Goal: Task Accomplishment & Management: Use online tool/utility

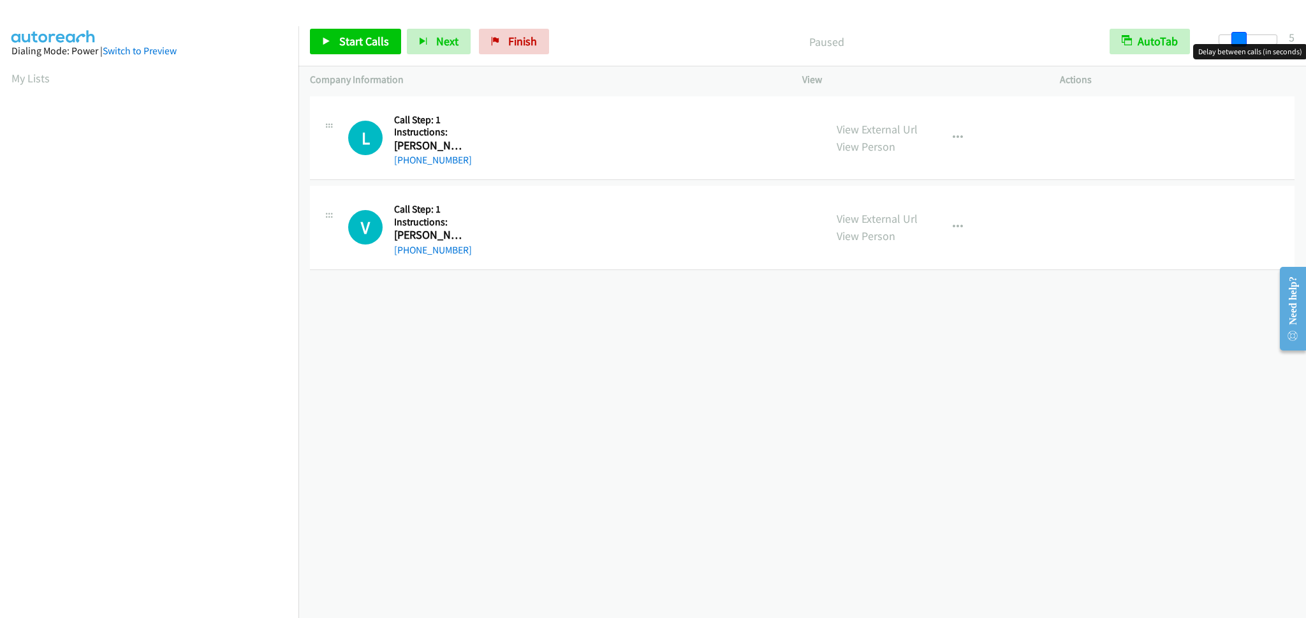
drag, startPoint x: 1219, startPoint y: 39, endPoint x: 1239, endPoint y: 42, distance: 20.0
click at [1239, 42] on span at bounding box center [1239, 39] width 15 height 15
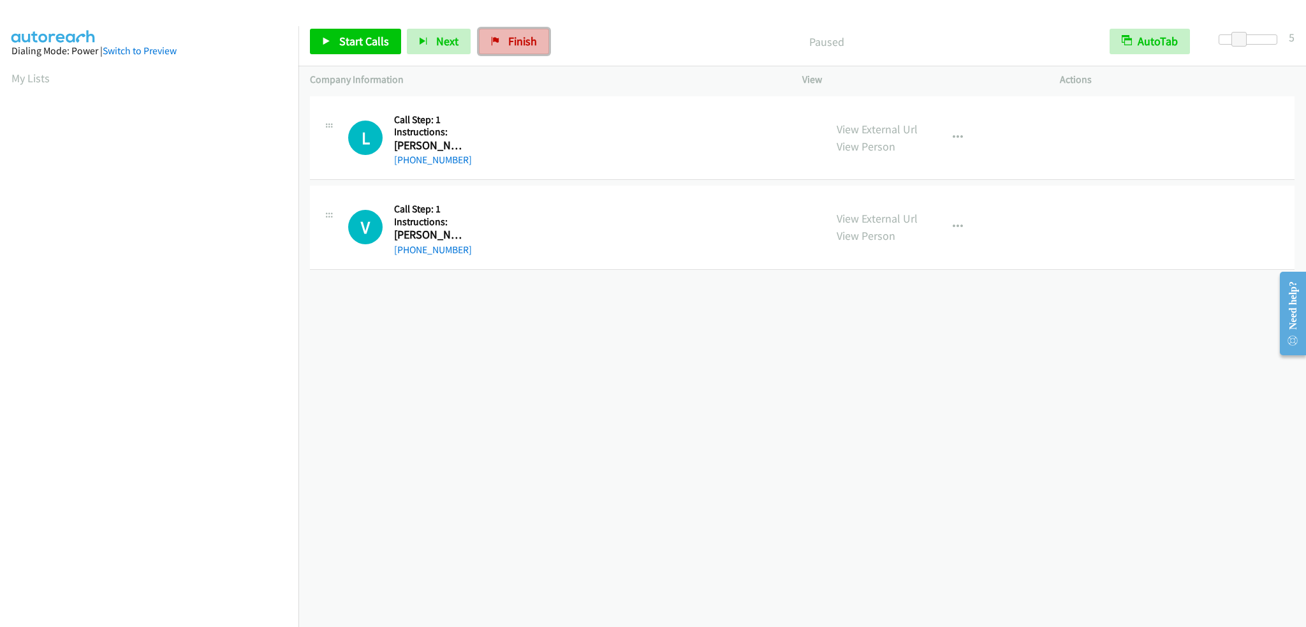
click at [501, 38] on link "Finish" at bounding box center [514, 42] width 70 height 26
click at [500, 37] on link "Finish" at bounding box center [514, 42] width 70 height 26
drag, startPoint x: 495, startPoint y: 36, endPoint x: 622, endPoint y: 119, distance: 151.6
click at [495, 38] on icon at bounding box center [495, 42] width 9 height 9
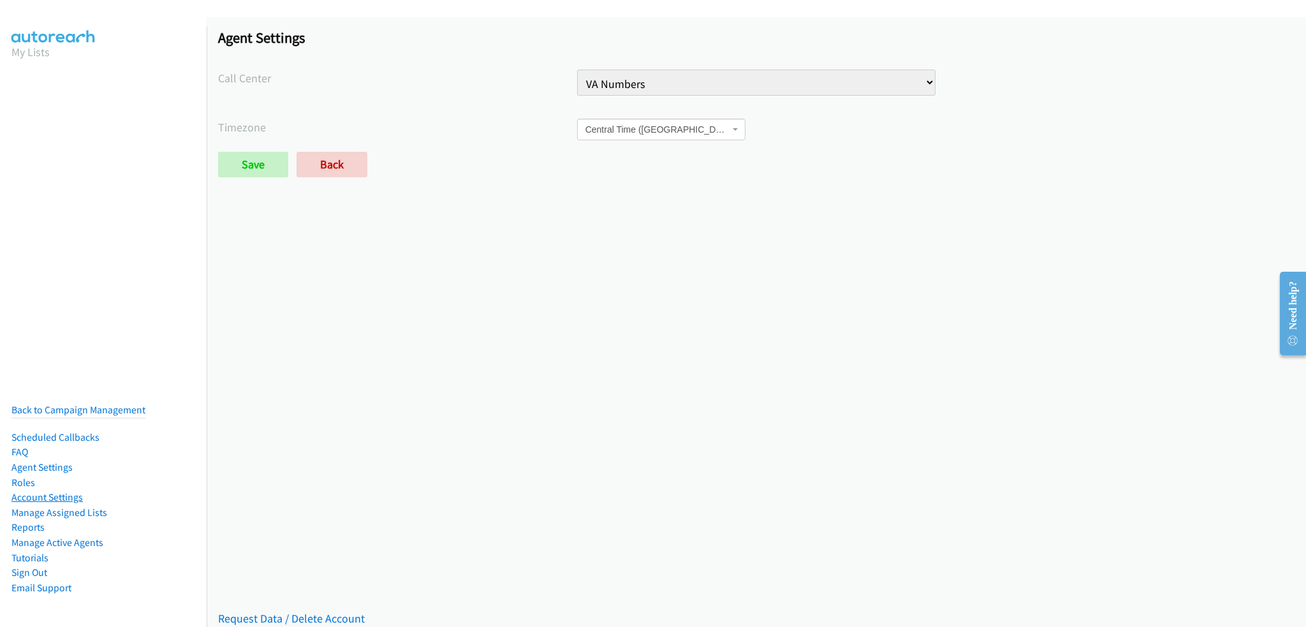
click at [58, 491] on link "Account Settings" at bounding box center [46, 497] width 71 height 12
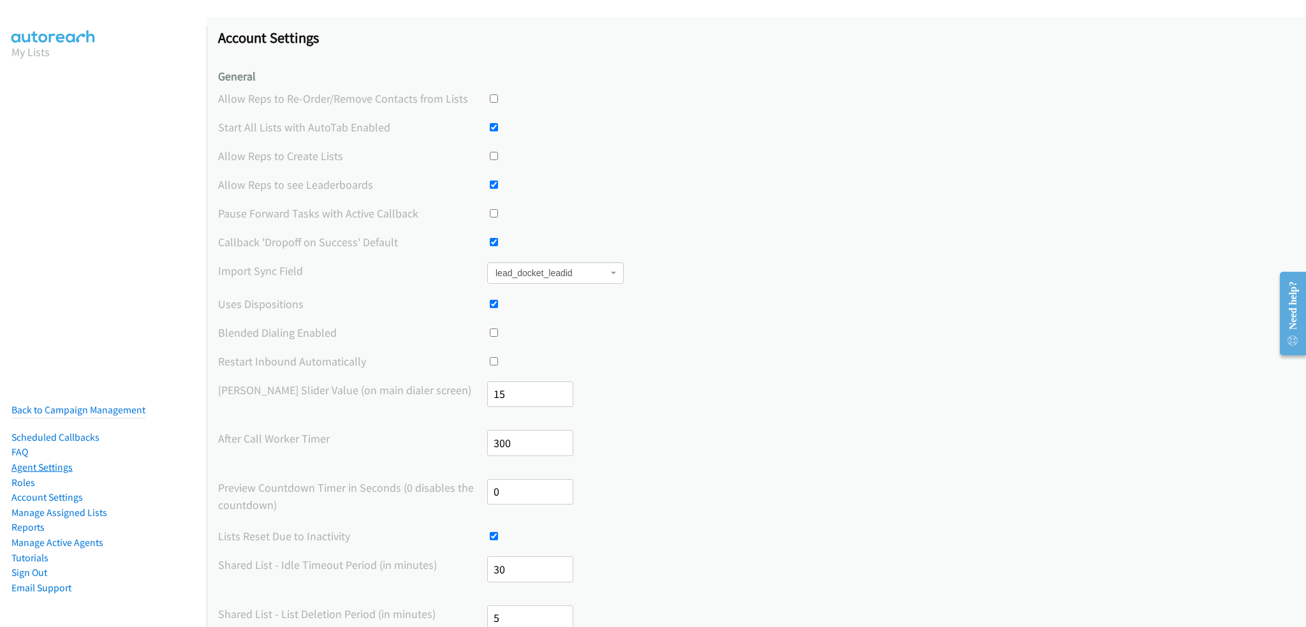
click at [57, 461] on link "Agent Settings" at bounding box center [41, 467] width 61 height 12
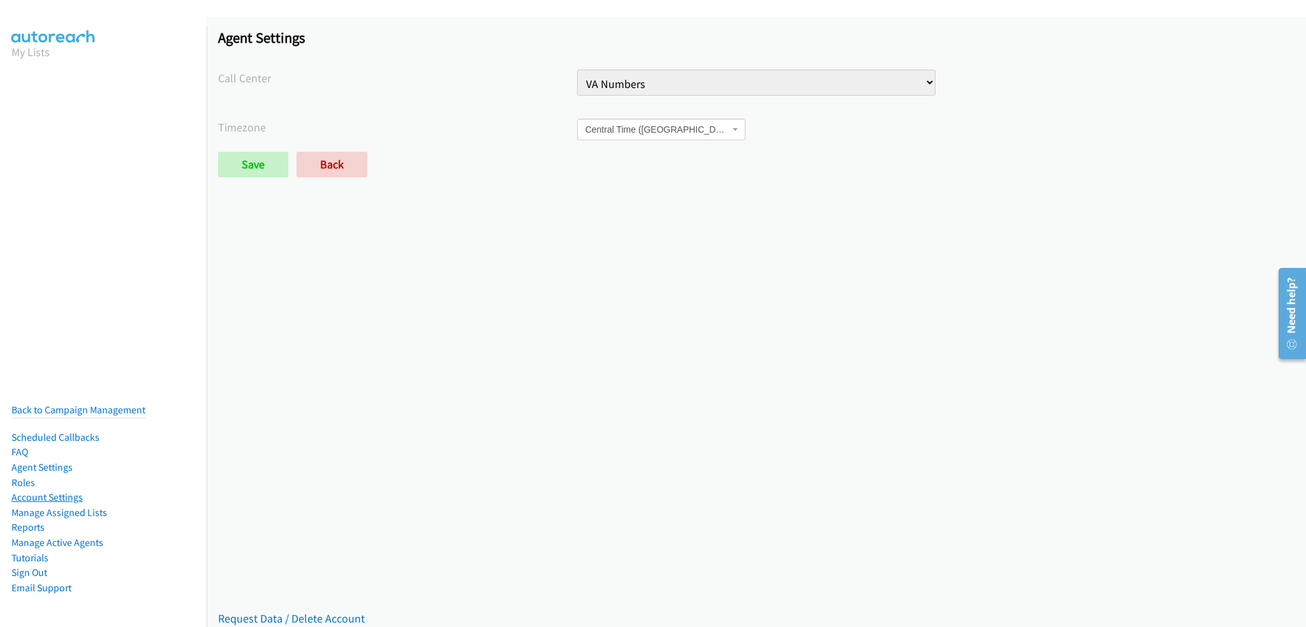
click at [56, 491] on link "Account Settings" at bounding box center [46, 497] width 71 height 12
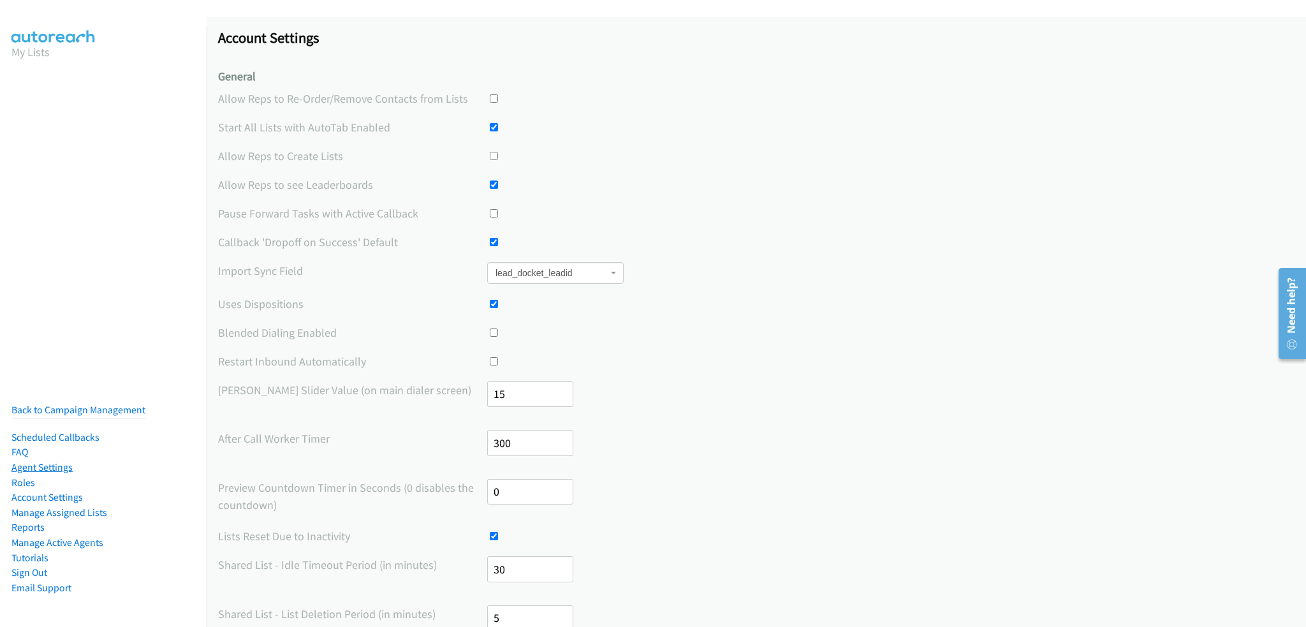
click at [59, 461] on link "Agent Settings" at bounding box center [41, 467] width 61 height 12
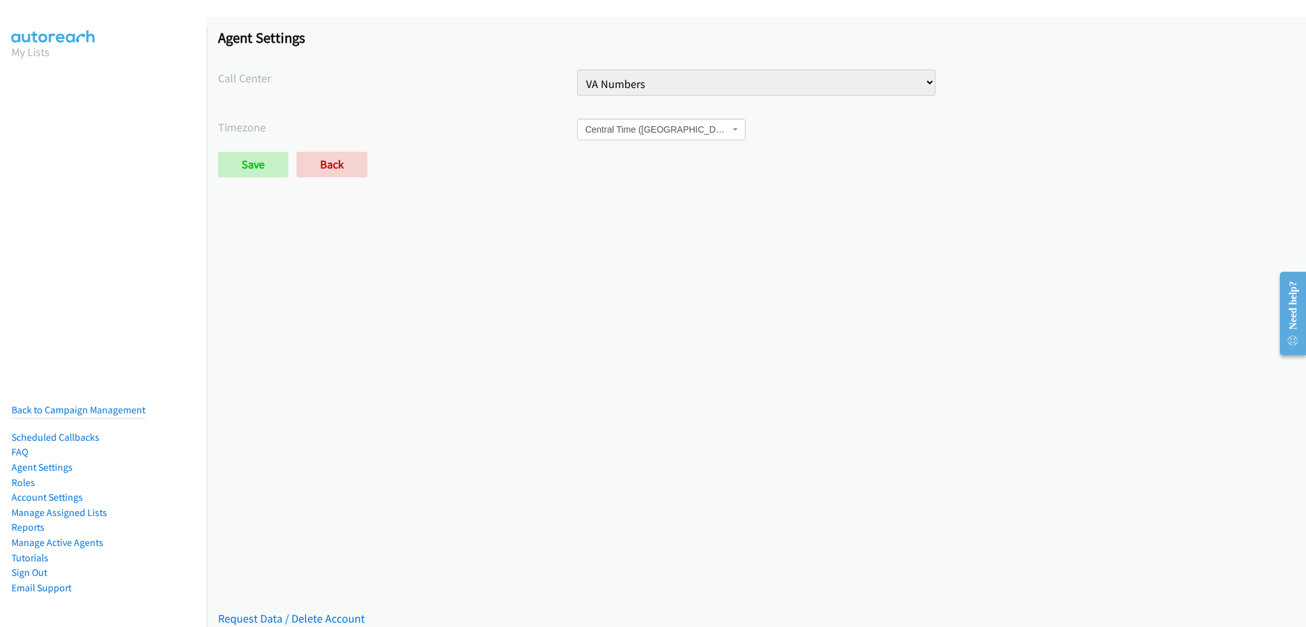
click at [626, 85] on select "Injury Numbers Injury Sales LSA - Do Not Use Test Contact Center VA Numbers VA …" at bounding box center [756, 83] width 359 height 26
select select "4736127143362560"
click at [577, 70] on select "Injury Numbers Injury Sales LSA - Do Not Use Test Contact Center VA Numbers VA …" at bounding box center [756, 83] width 359 height 26
click at [263, 172] on input "Save" at bounding box center [253, 165] width 70 height 26
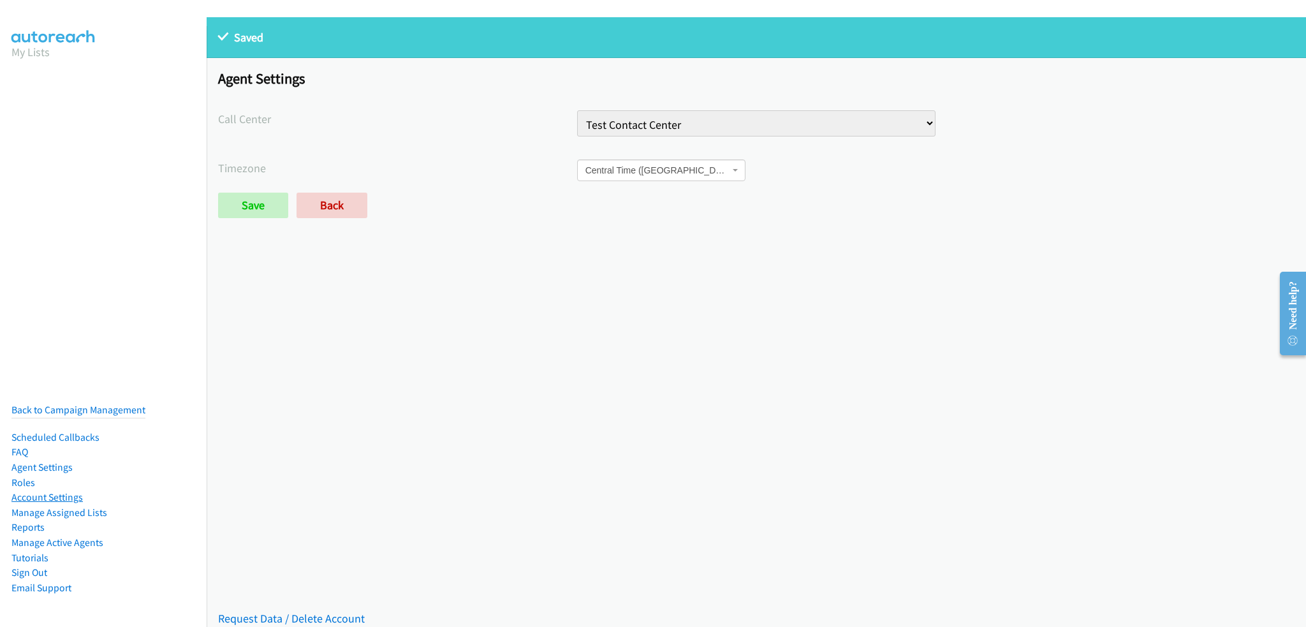
click at [60, 491] on link "Account Settings" at bounding box center [46, 497] width 71 height 12
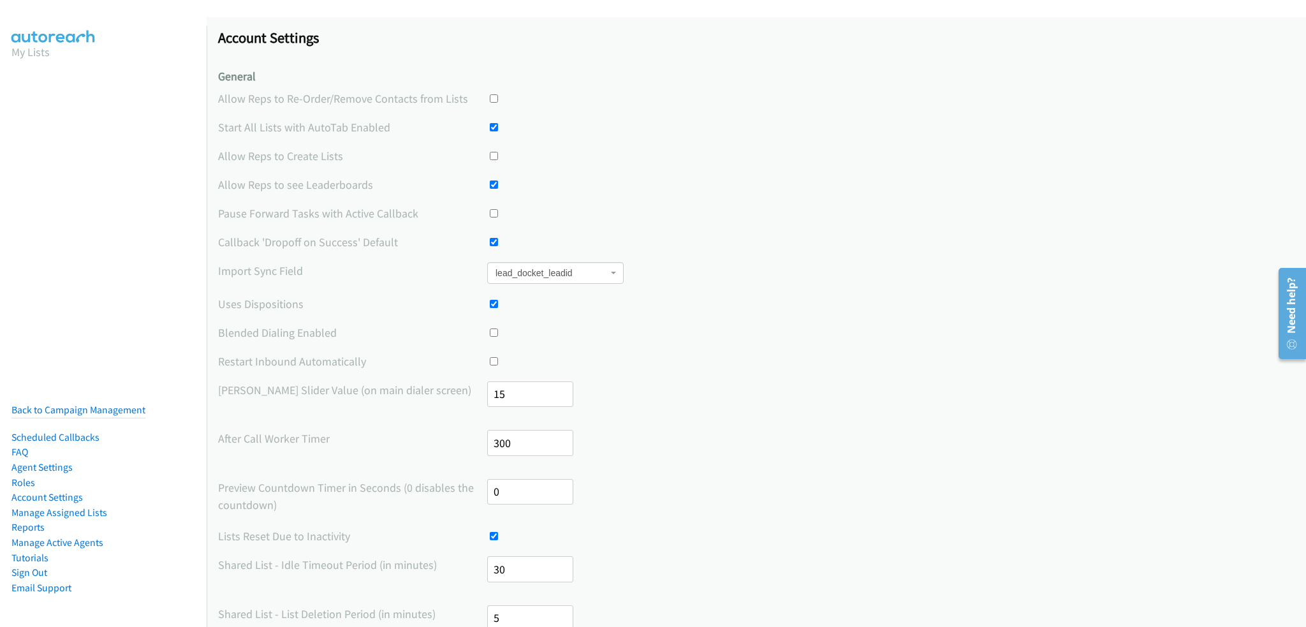
drag, startPoint x: 494, startPoint y: 331, endPoint x: 444, endPoint y: 360, distance: 57.8
click at [493, 331] on input "checkbox" at bounding box center [494, 333] width 8 height 8
checkbox input "true"
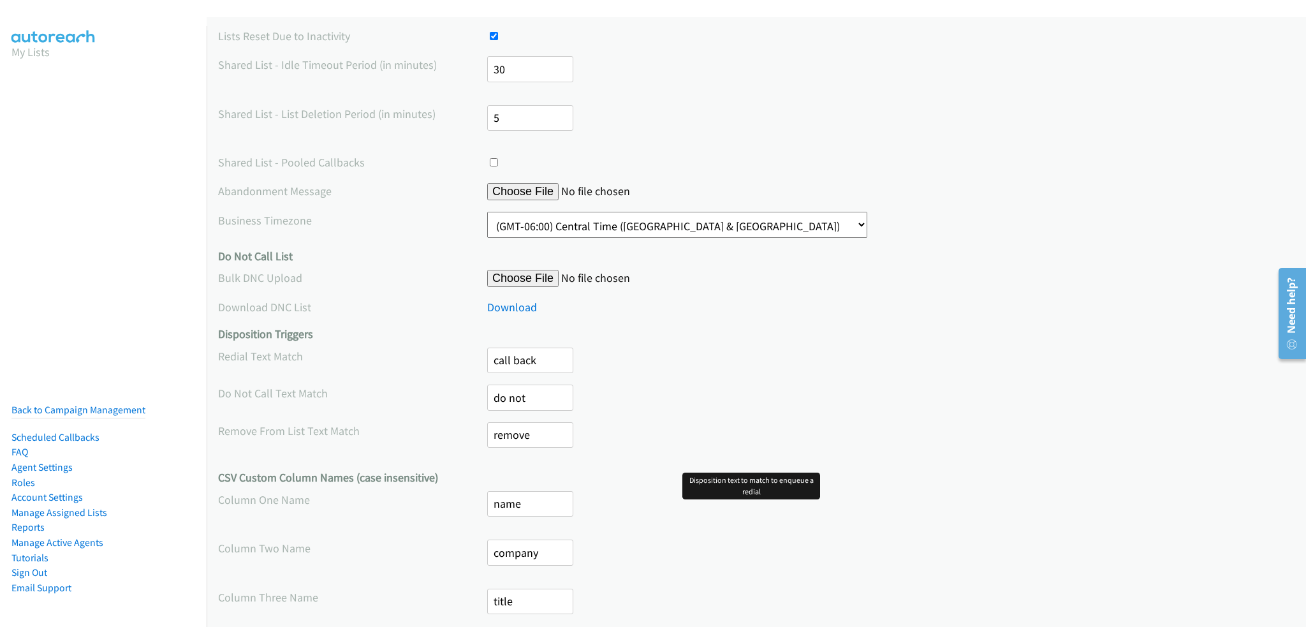
scroll to position [566, 0]
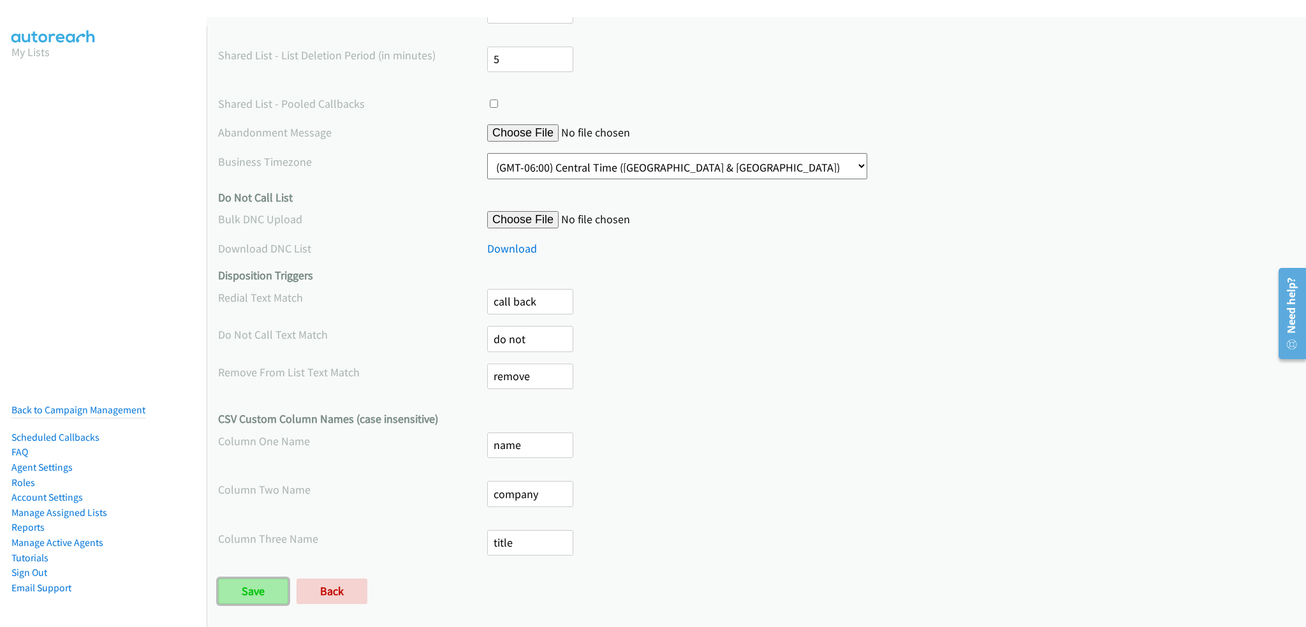
click at [261, 579] on input "Save" at bounding box center [253, 592] width 70 height 26
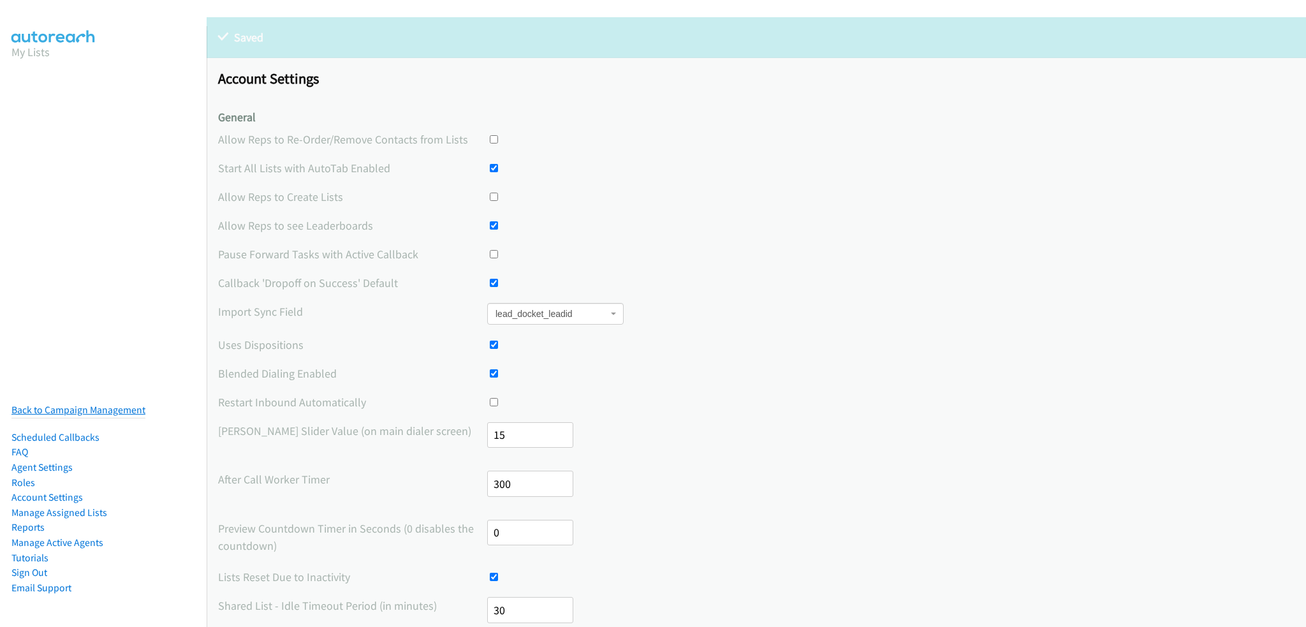
click at [112, 404] on link "Back to Campaign Management" at bounding box center [78, 410] width 134 height 12
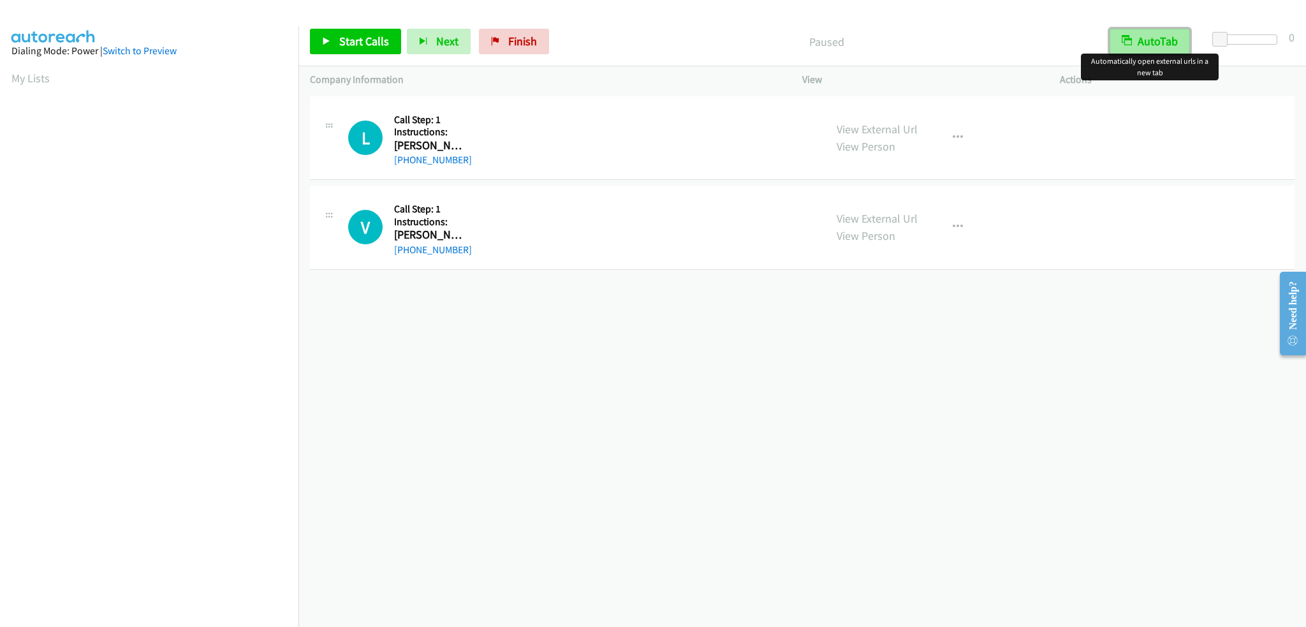
drag, startPoint x: 1155, startPoint y: 33, endPoint x: 901, endPoint y: 114, distance: 266.5
click at [1153, 33] on button "AutoTab" at bounding box center [1150, 42] width 80 height 26
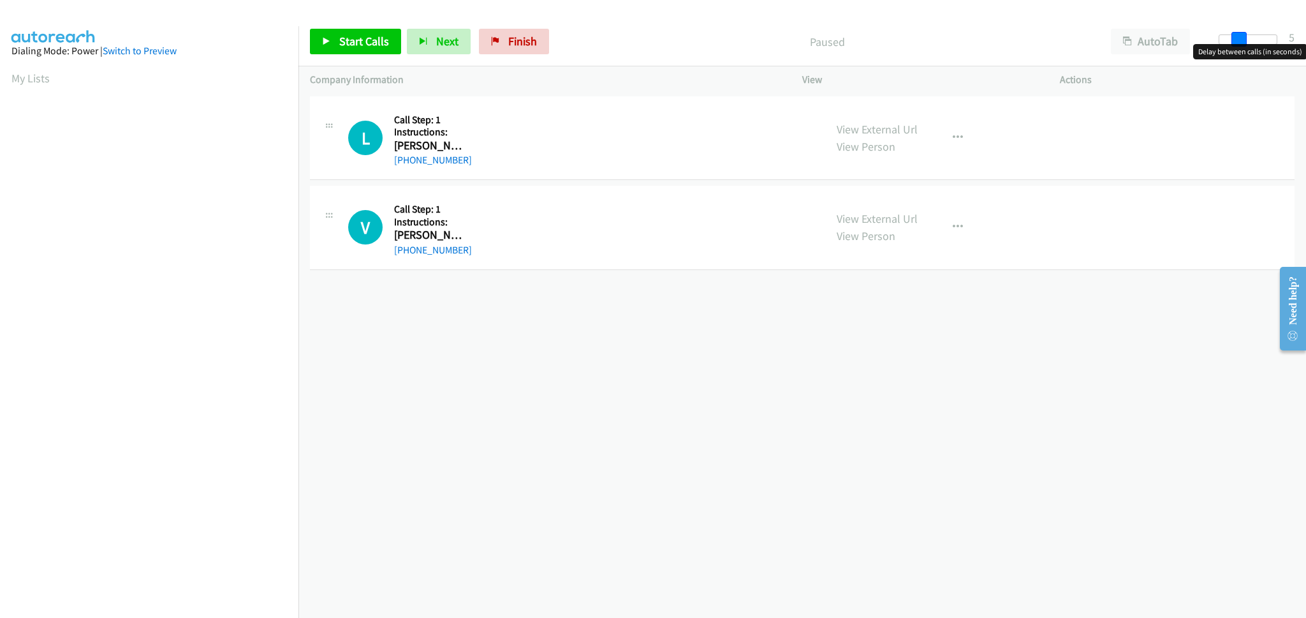
drag, startPoint x: 1215, startPoint y: 40, endPoint x: 1232, endPoint y: 40, distance: 17.9
click at [1232, 40] on span at bounding box center [1239, 39] width 15 height 15
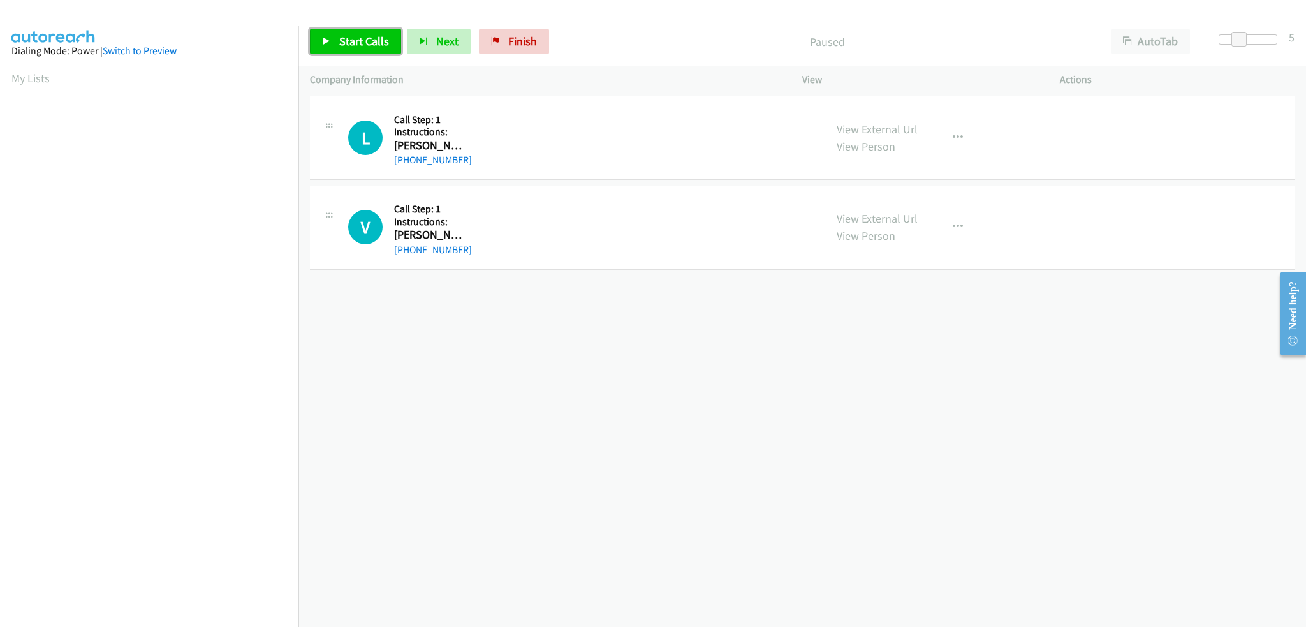
click at [355, 40] on span "Start Calls" at bounding box center [364, 41] width 50 height 15
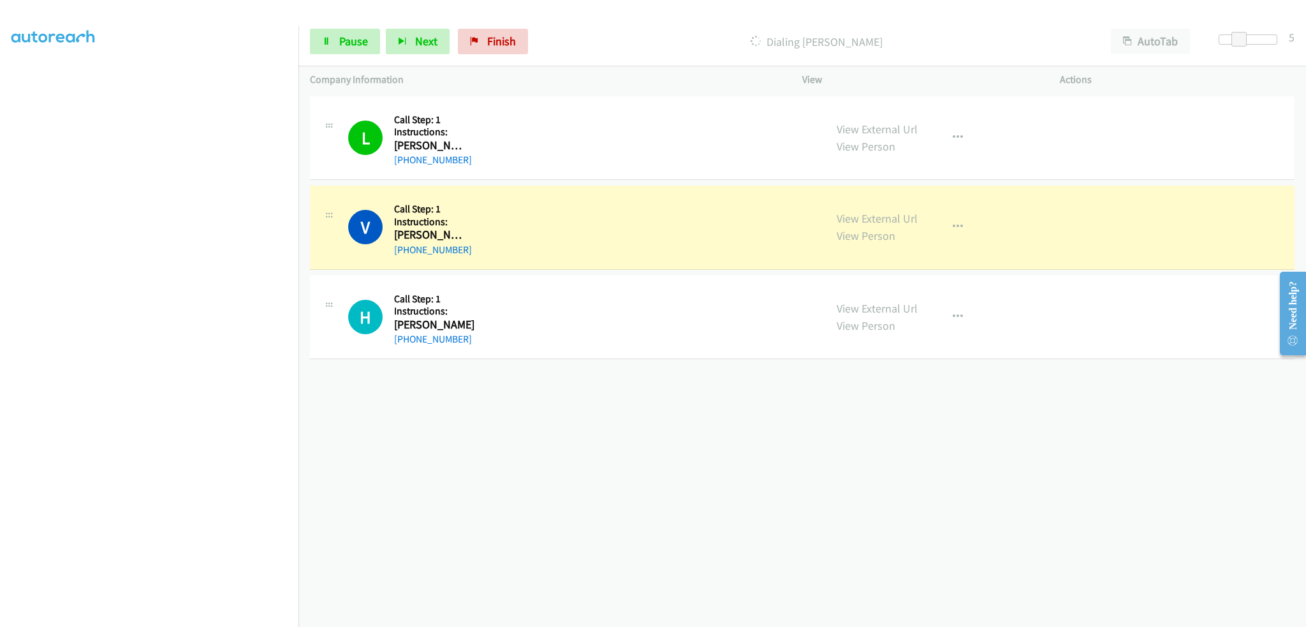
scroll to position [89, 0]
click at [351, 48] on link "Pause" at bounding box center [345, 42] width 70 height 26
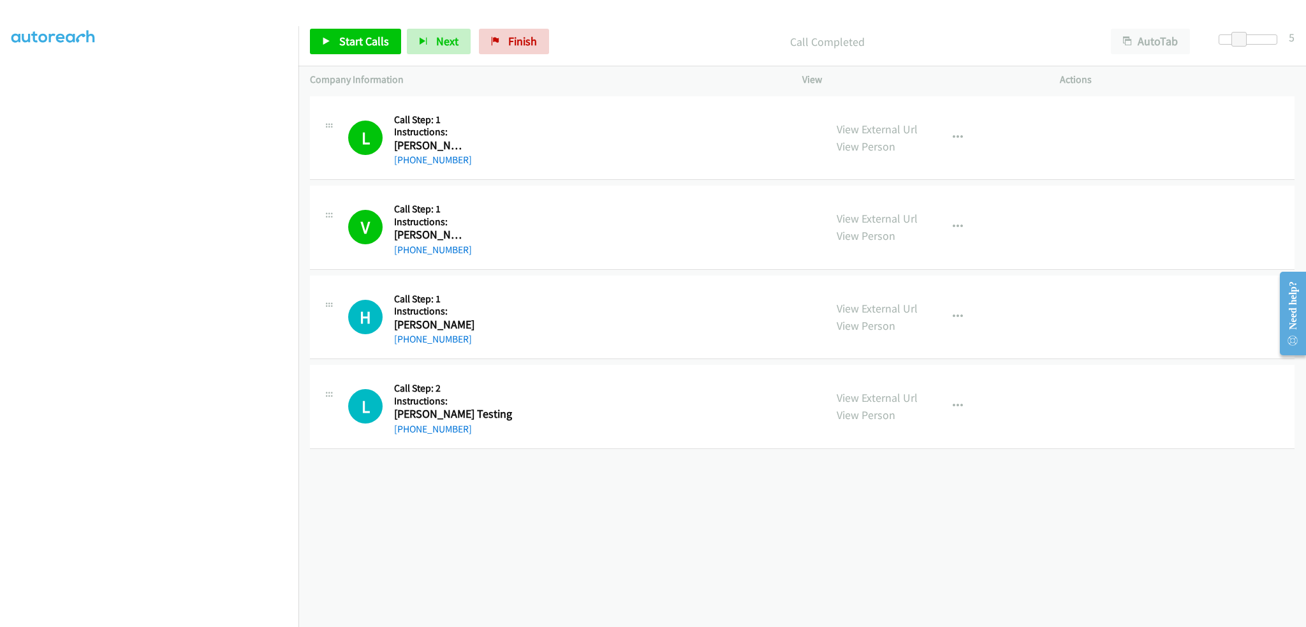
scroll to position [0, 0]
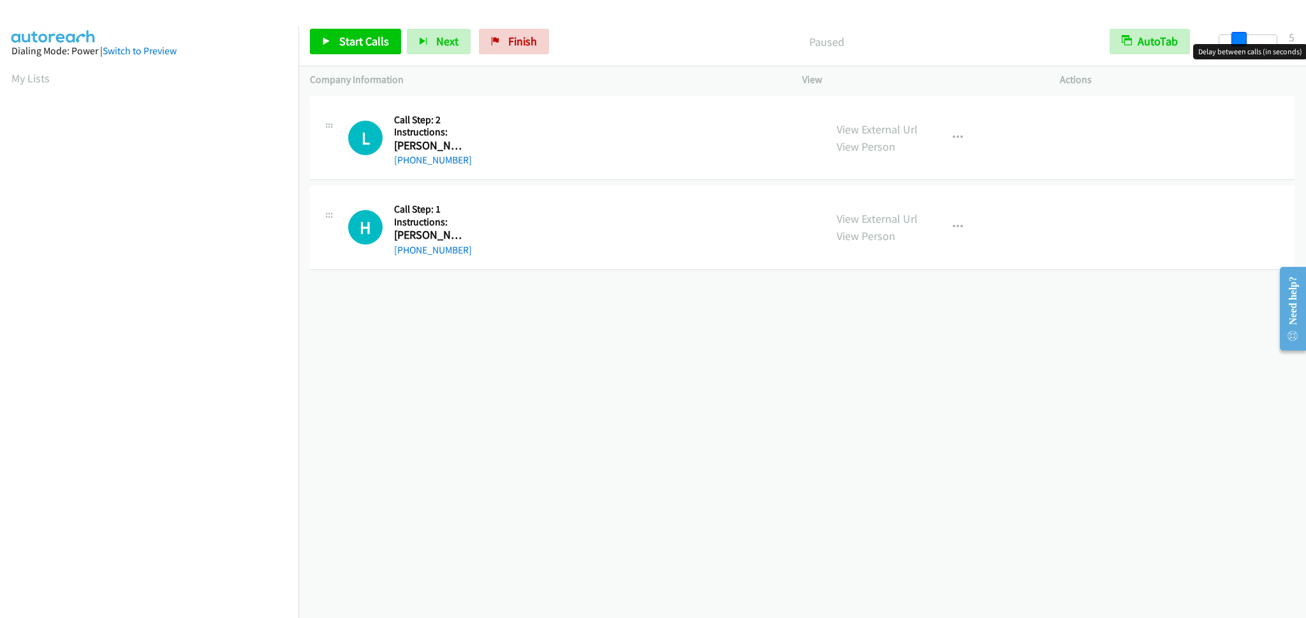
drag, startPoint x: 1218, startPoint y: 43, endPoint x: 1236, endPoint y: 46, distance: 17.5
click at [1236, 46] on body "Start Calls Pause Next Finish Paused AutoTab AutoTab 5 Company Information Info…" at bounding box center [653, 30] width 1306 height 61
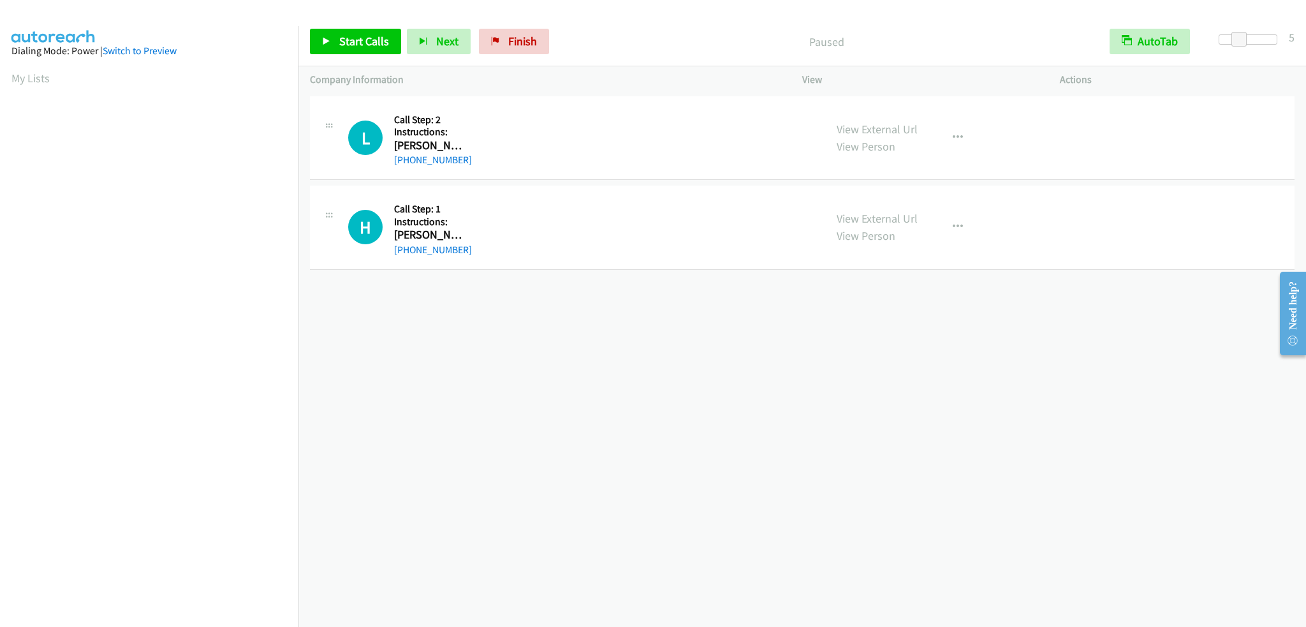
click at [1031, 33] on p "Paused" at bounding box center [826, 41] width 521 height 17
click at [987, 37] on p "Paused" at bounding box center [826, 41] width 521 height 17
click at [802, 35] on p "Paused" at bounding box center [826, 41] width 521 height 17
click at [827, 40] on p "Paused" at bounding box center [826, 41] width 521 height 17
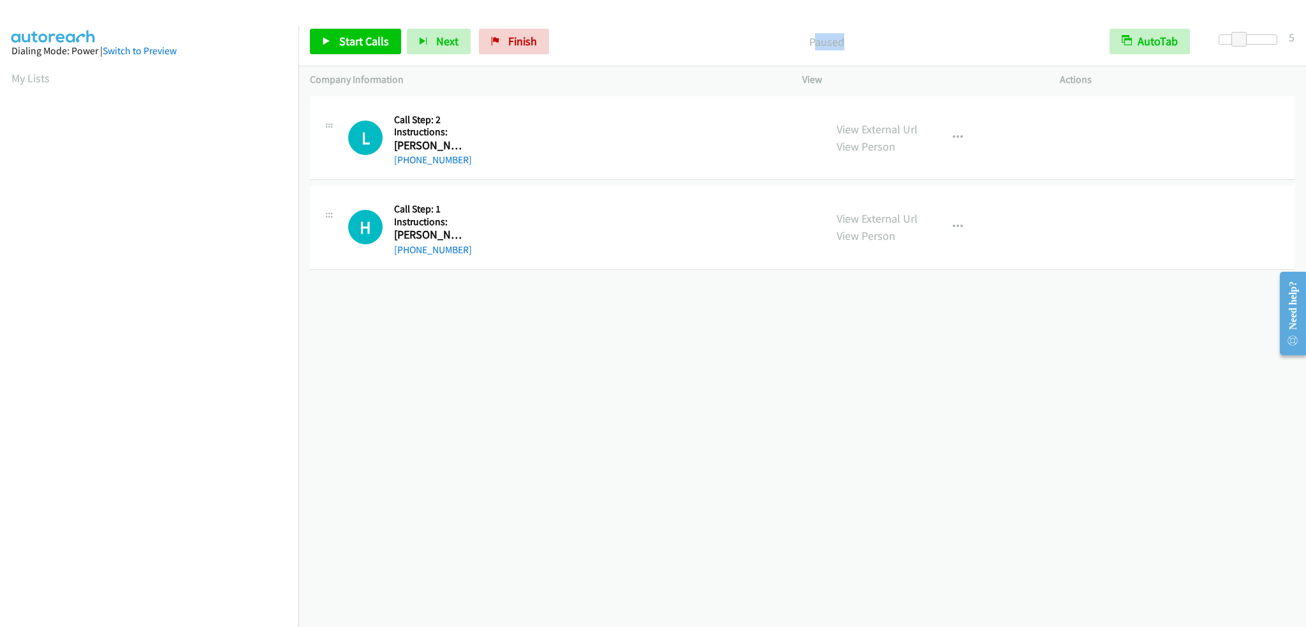
click at [827, 40] on p "Paused" at bounding box center [826, 41] width 521 height 17
click at [792, 38] on p "Paused" at bounding box center [826, 41] width 521 height 17
click at [374, 35] on span "Start Calls" at bounding box center [364, 41] width 50 height 15
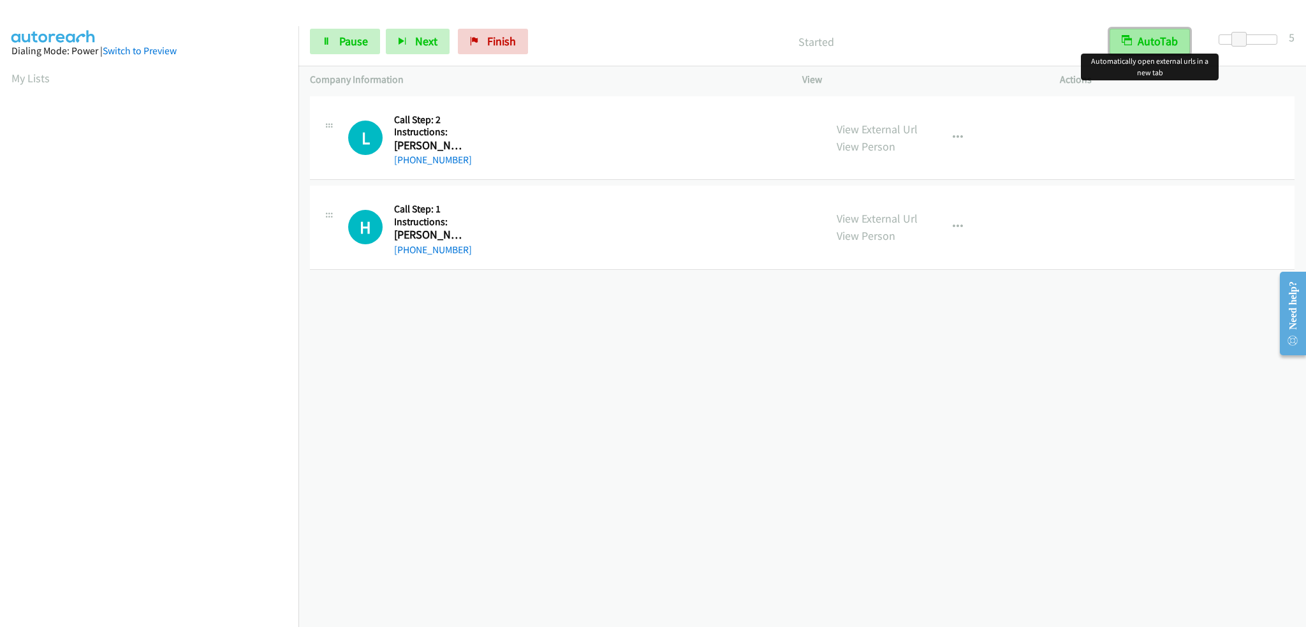
click at [1163, 36] on button "AutoTab" at bounding box center [1150, 42] width 80 height 26
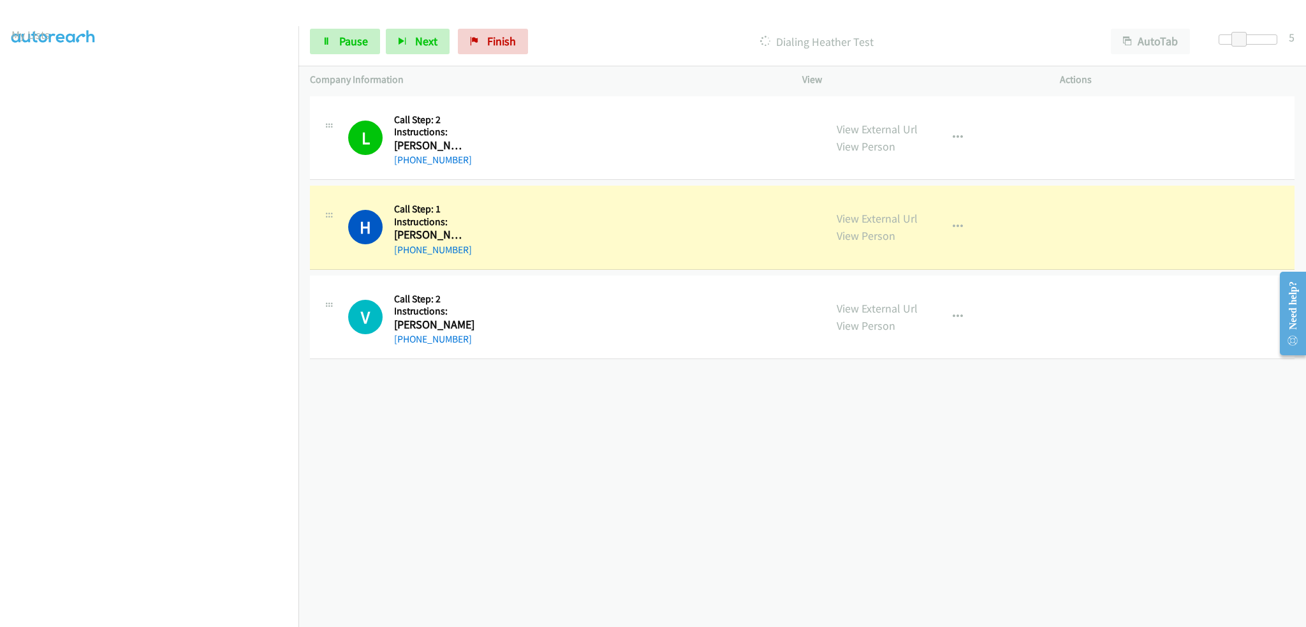
scroll to position [89, 0]
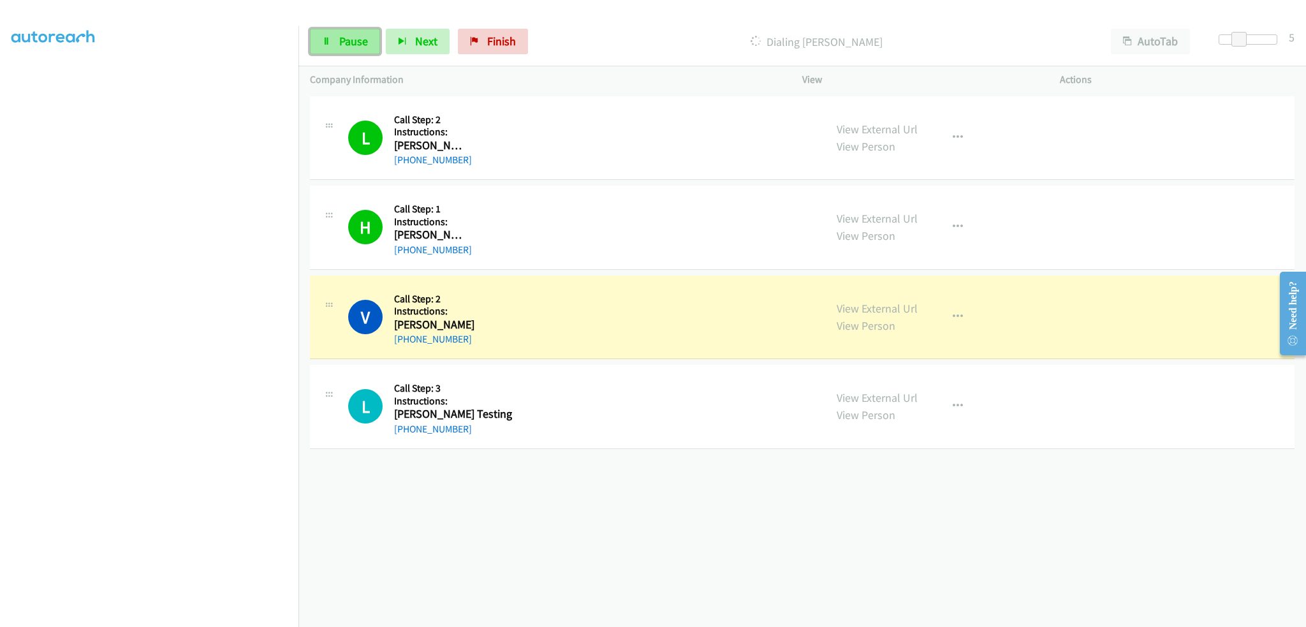
click at [357, 46] on span "Pause" at bounding box center [353, 41] width 29 height 15
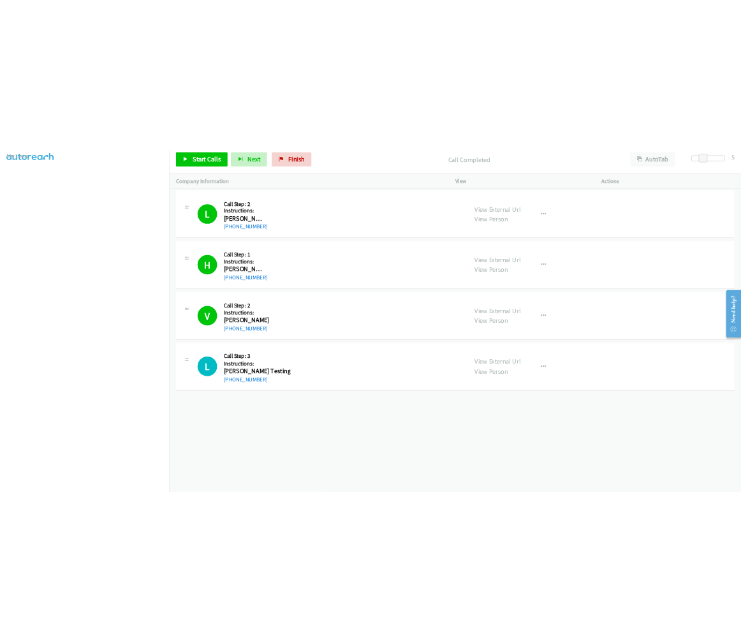
scroll to position [0, 0]
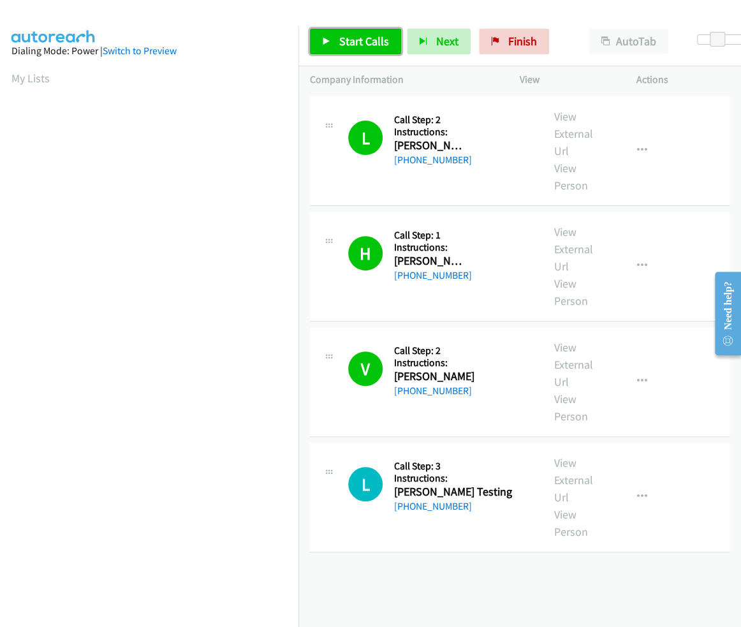
click at [344, 40] on span "Start Calls" at bounding box center [364, 41] width 50 height 15
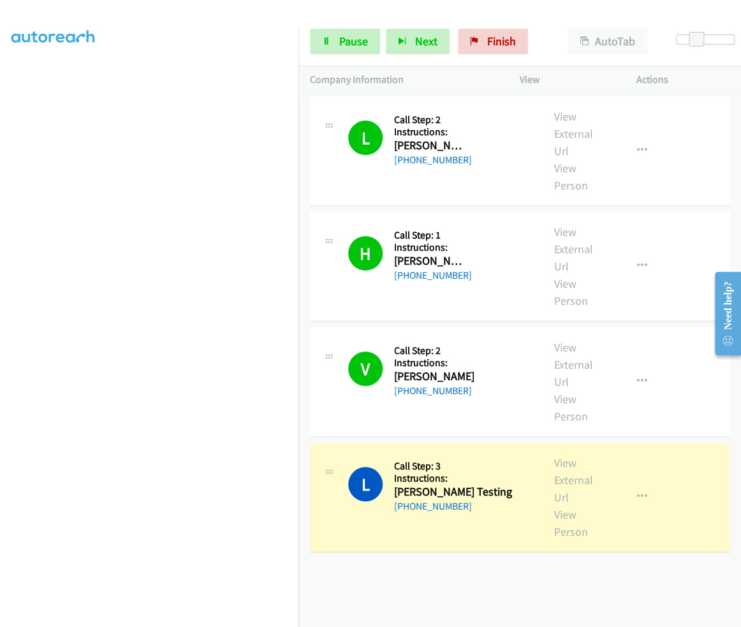
scroll to position [89, 0]
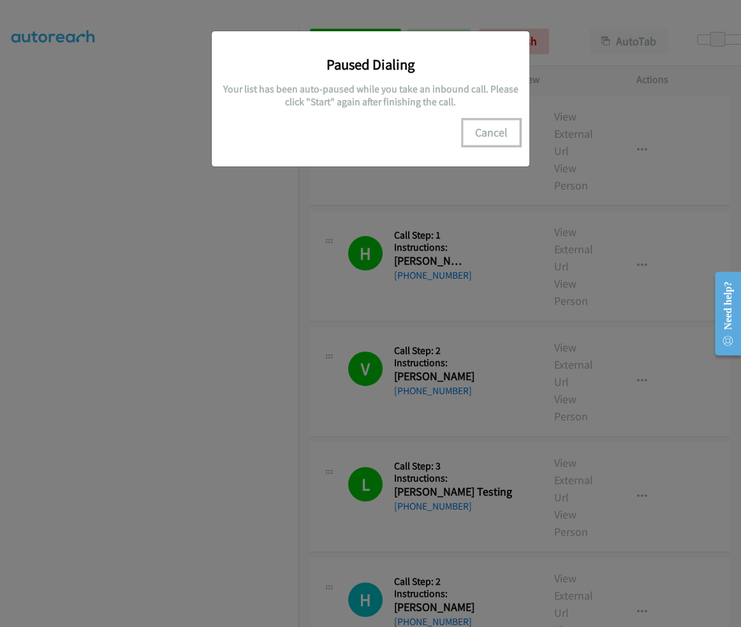
click at [502, 131] on button "Cancel" at bounding box center [491, 133] width 57 height 26
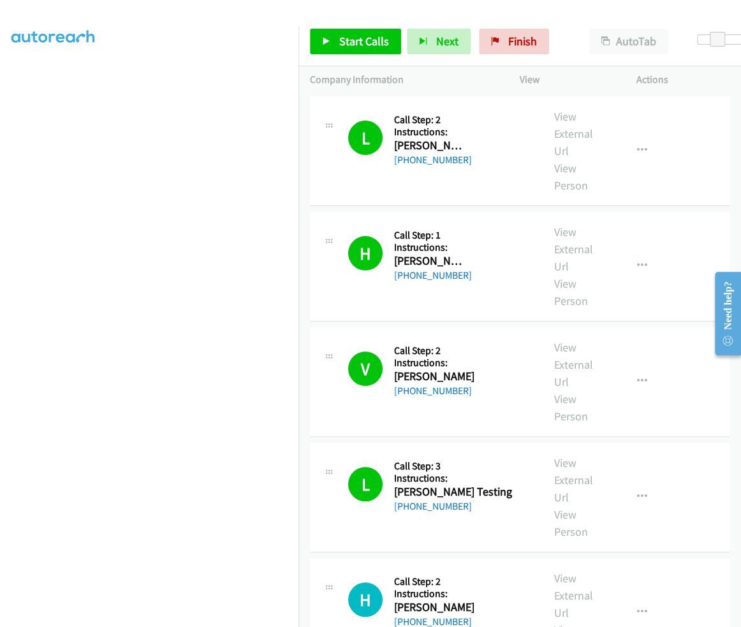
scroll to position [0, 0]
click at [350, 38] on span "Start Calls" at bounding box center [364, 41] width 50 height 15
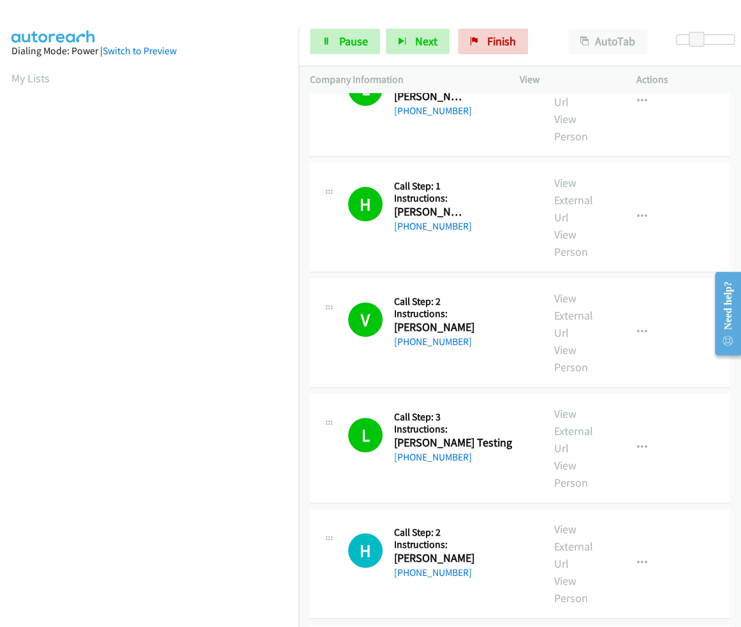
scroll to position [174, 0]
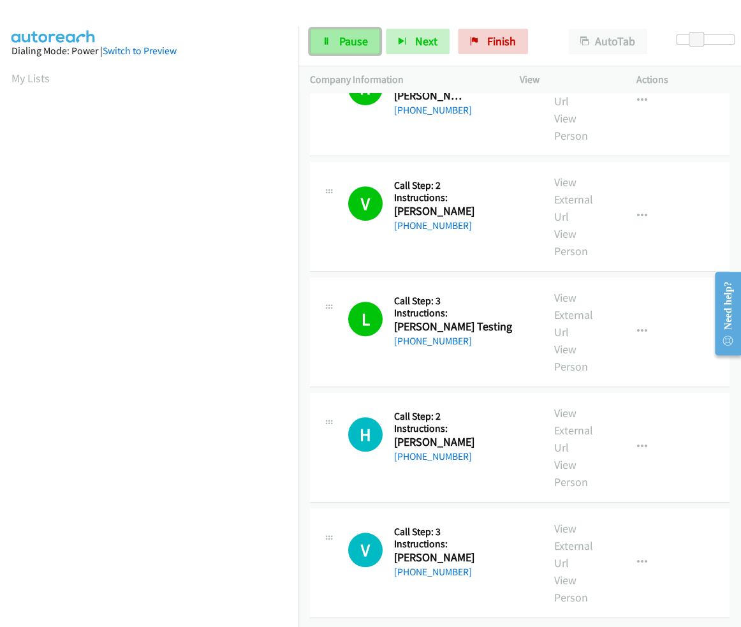
click at [341, 35] on span "Pause" at bounding box center [353, 41] width 29 height 15
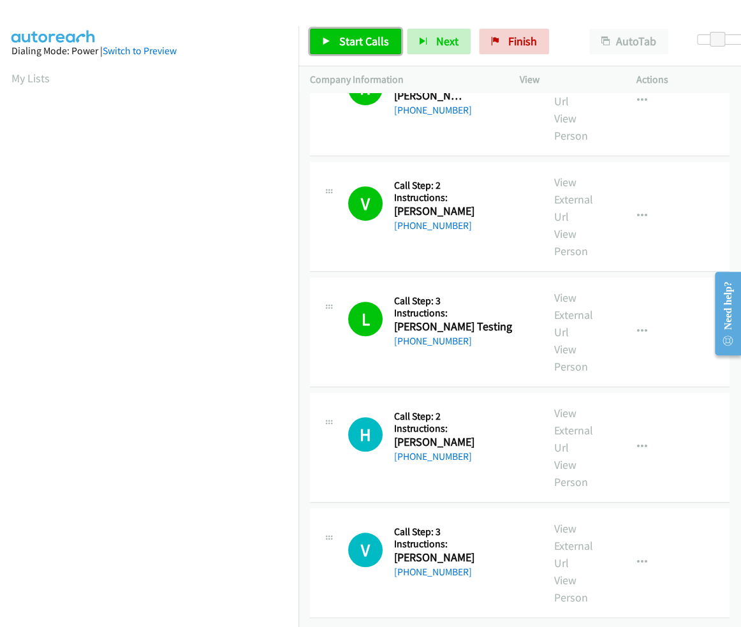
click at [355, 40] on span "Start Calls" at bounding box center [364, 41] width 50 height 15
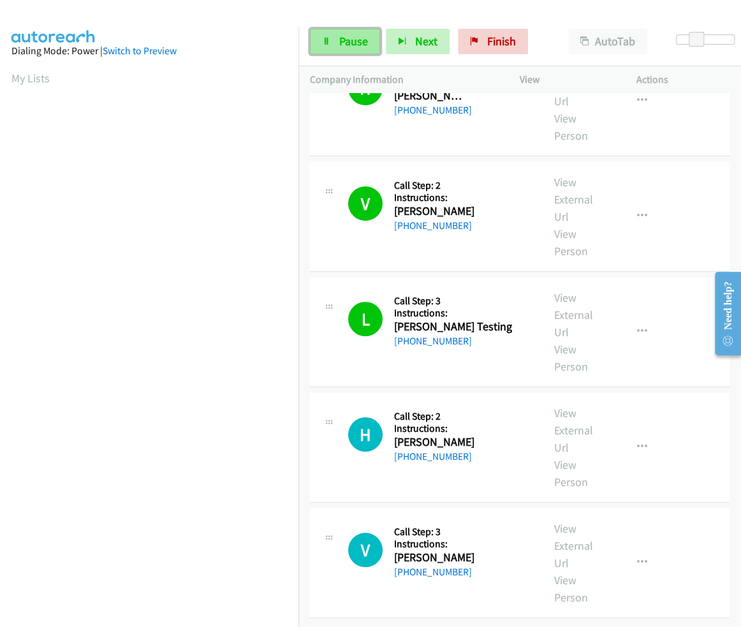
click at [344, 45] on span "Pause" at bounding box center [353, 41] width 29 height 15
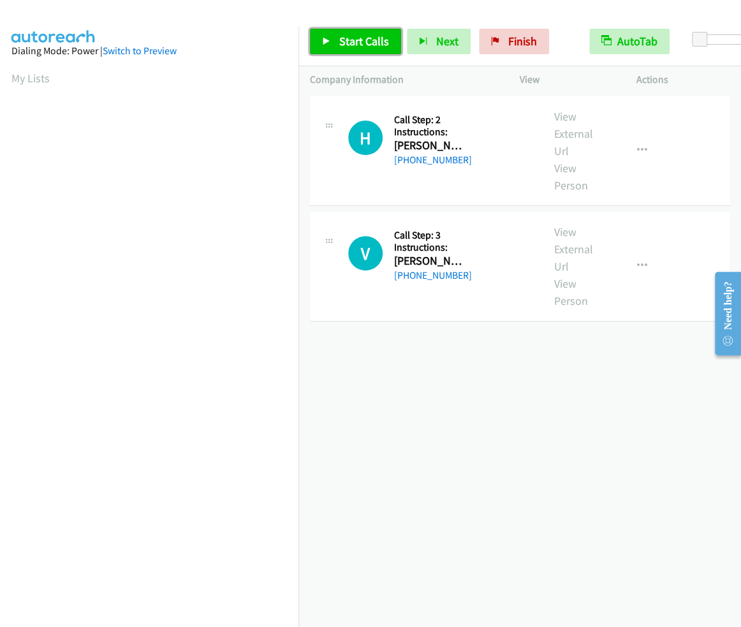
click at [358, 41] on span "Start Calls" at bounding box center [364, 41] width 50 height 15
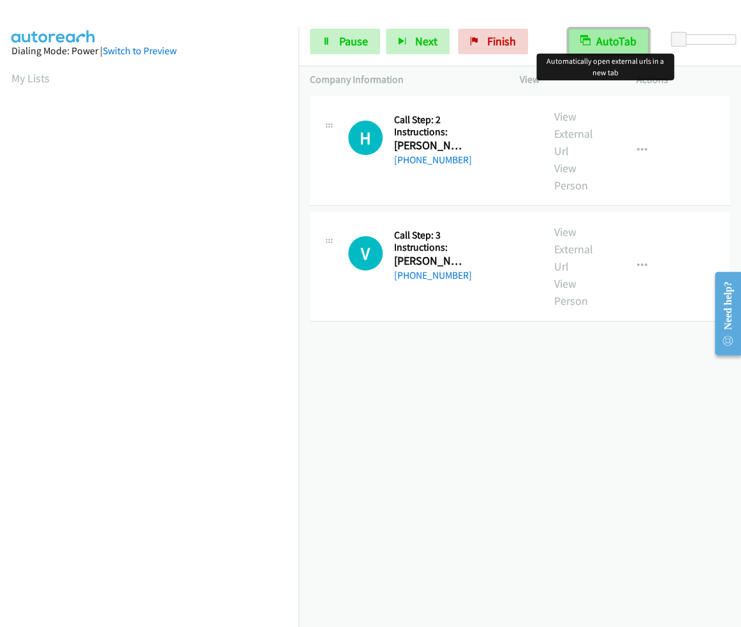
click at [614, 40] on button "AutoTab" at bounding box center [608, 42] width 80 height 26
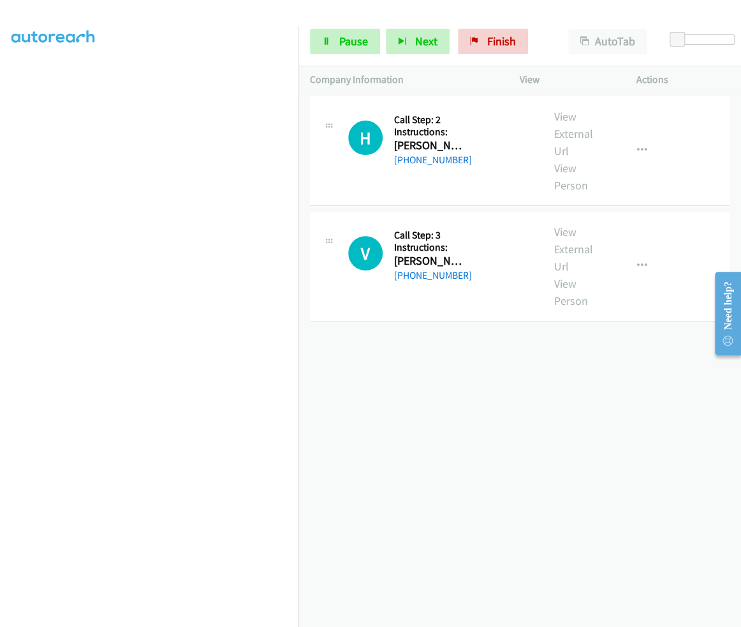
scroll to position [89, 0]
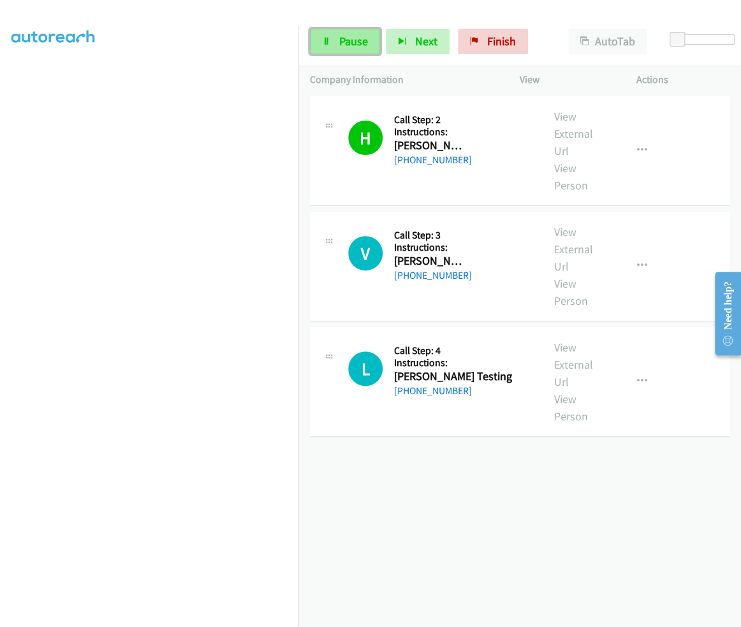
click at [351, 40] on span "Pause" at bounding box center [353, 41] width 29 height 15
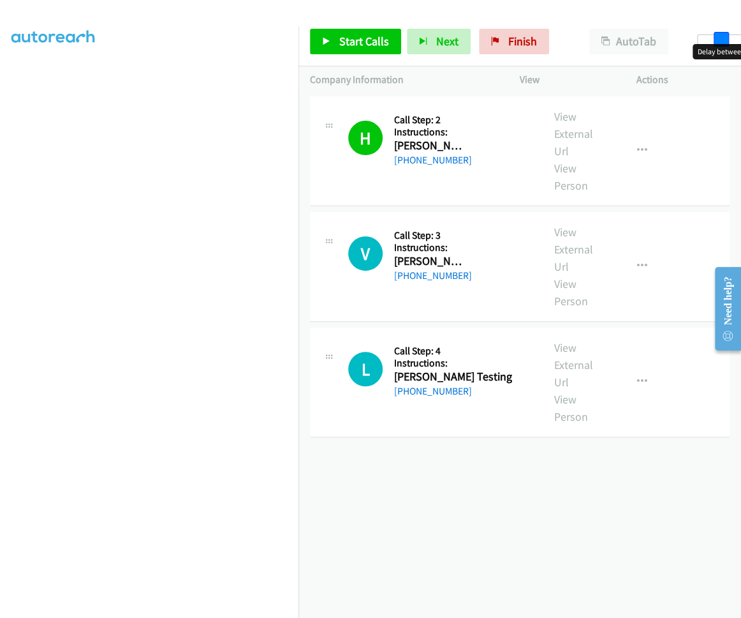
drag, startPoint x: 693, startPoint y: 37, endPoint x: 714, endPoint y: 46, distance: 22.9
click at [714, 46] on body "Start Calls Pause Next Finish Paused AutoTab AutoTab 6 Company Information Info…" at bounding box center [370, 30] width 741 height 61
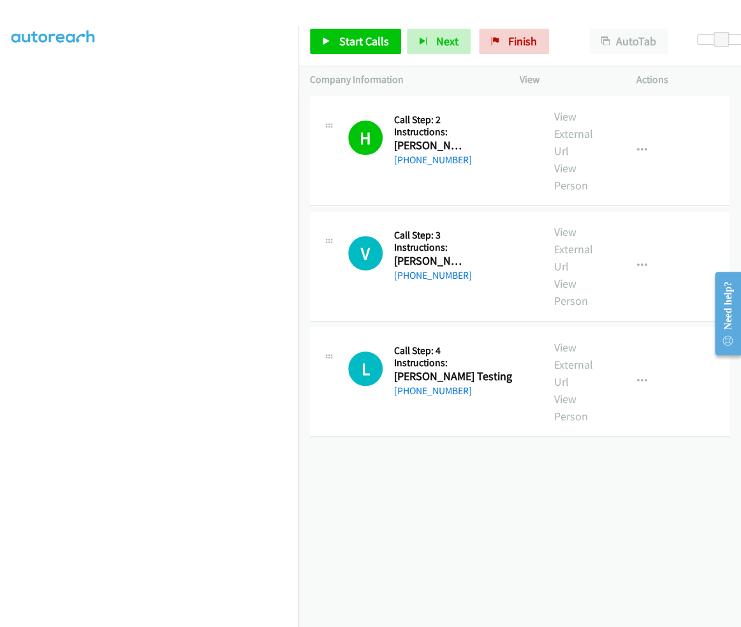
click at [669, 29] on div "AutoTab AutoTab" at bounding box center [632, 42] width 108 height 26
click at [355, 39] on span "Start Calls" at bounding box center [364, 41] width 50 height 15
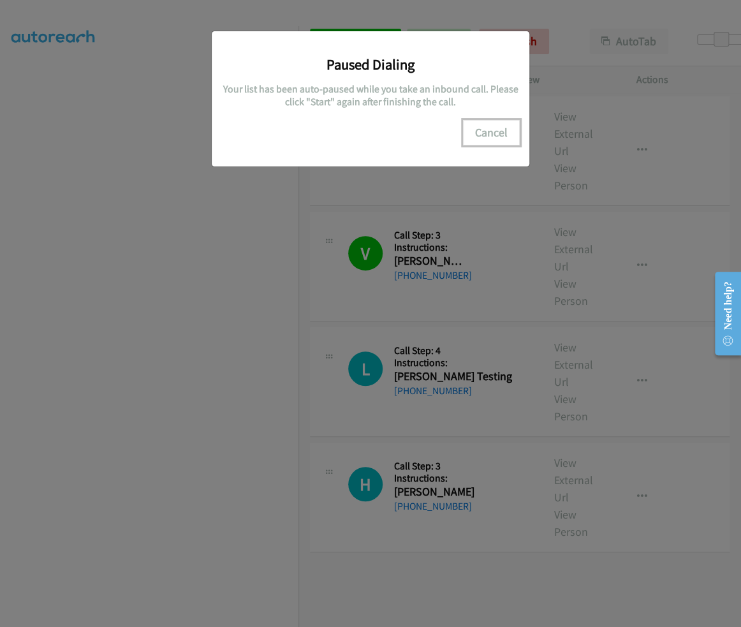
click at [502, 137] on button "Cancel" at bounding box center [491, 133] width 57 height 26
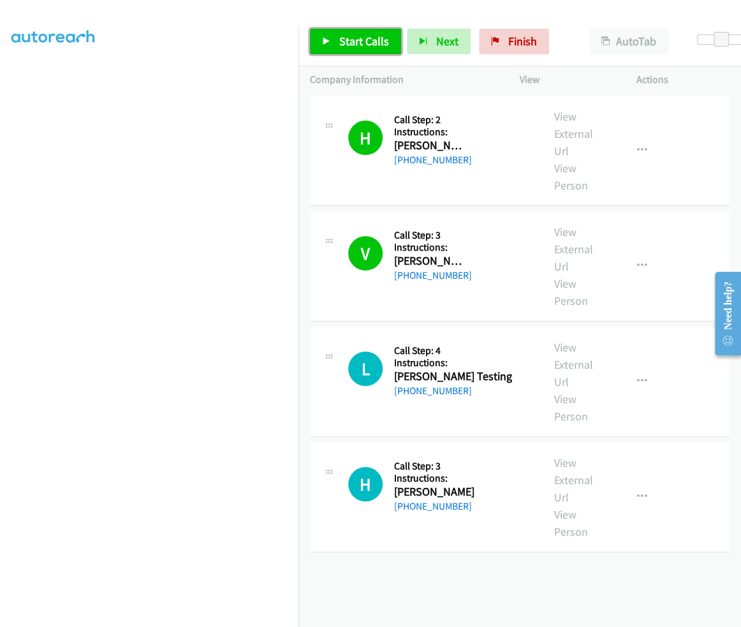
click at [353, 43] on span "Start Calls" at bounding box center [364, 41] width 50 height 15
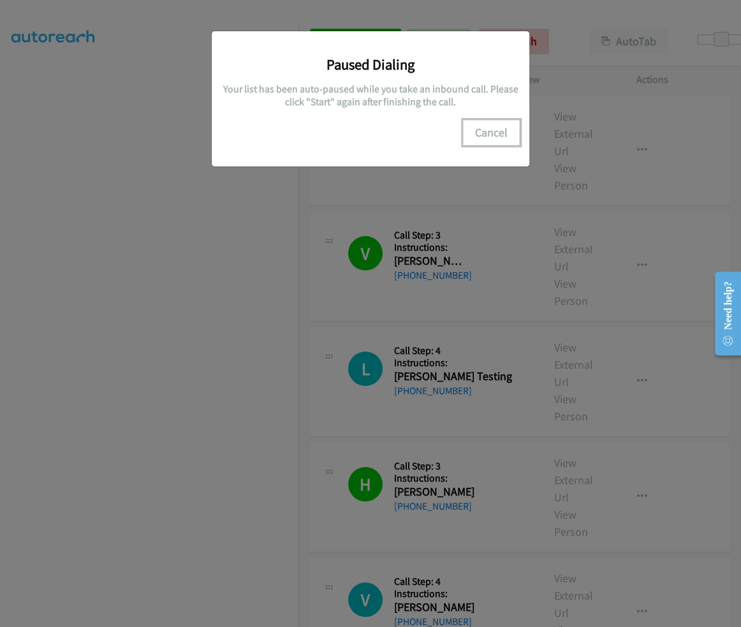
click at [500, 133] on button "Cancel" at bounding box center [491, 133] width 57 height 26
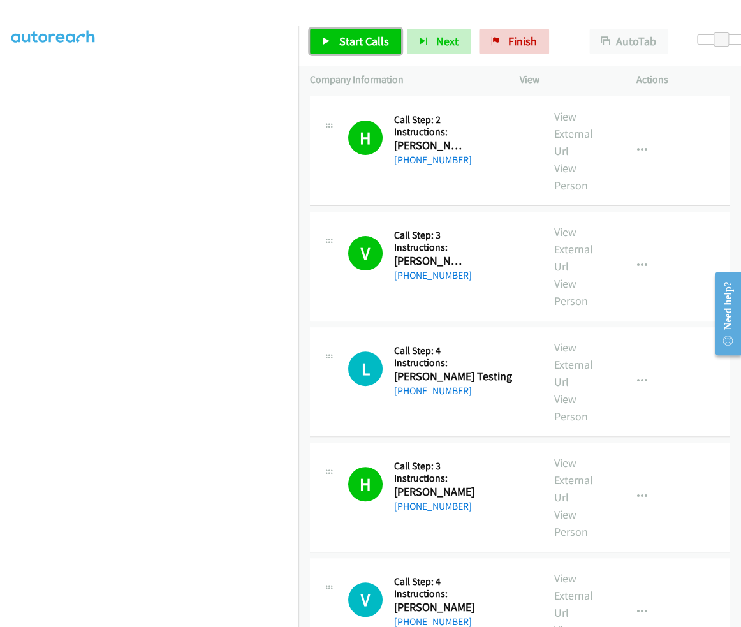
click at [357, 46] on span "Start Calls" at bounding box center [364, 41] width 50 height 15
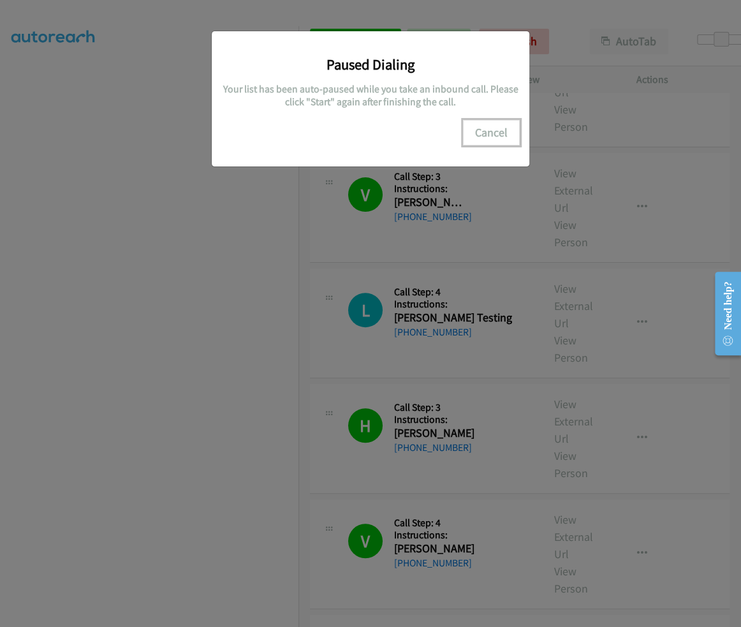
click at [495, 129] on button "Cancel" at bounding box center [491, 133] width 57 height 26
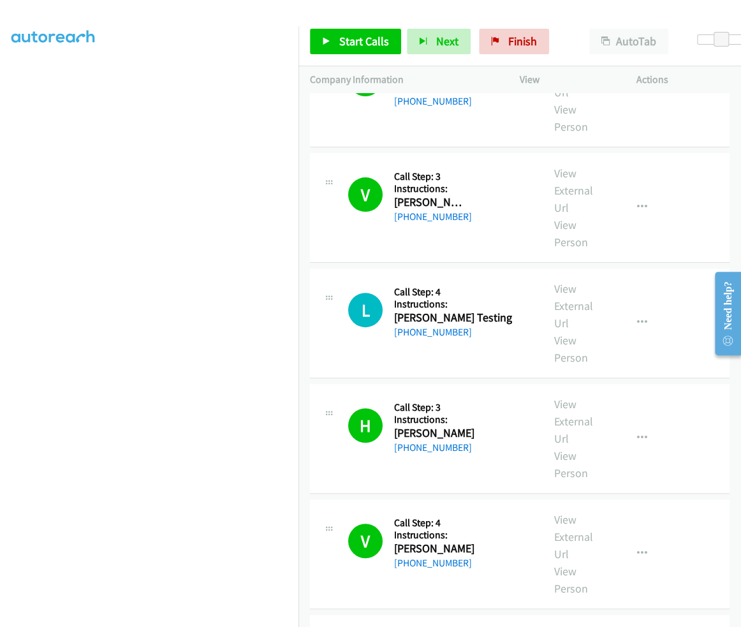
scroll to position [72, 0]
click at [352, 37] on span "Start Calls" at bounding box center [364, 41] width 50 height 15
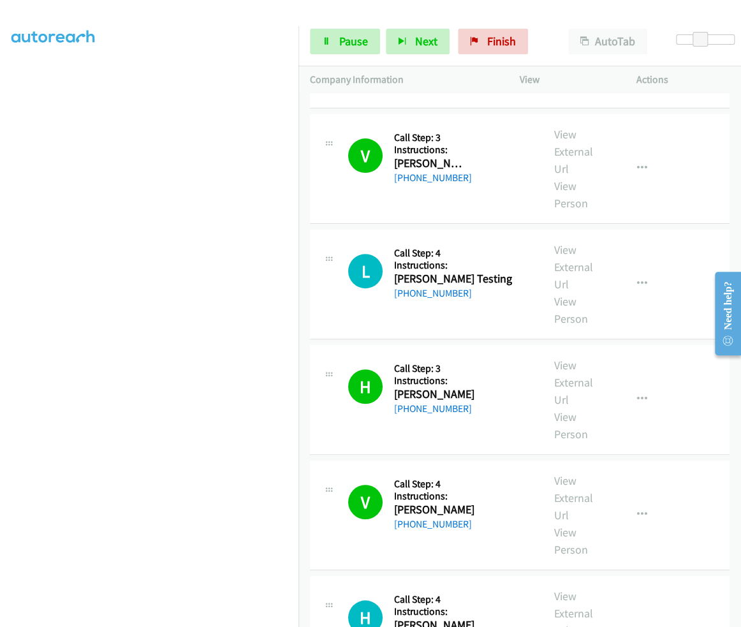
scroll to position [174, 0]
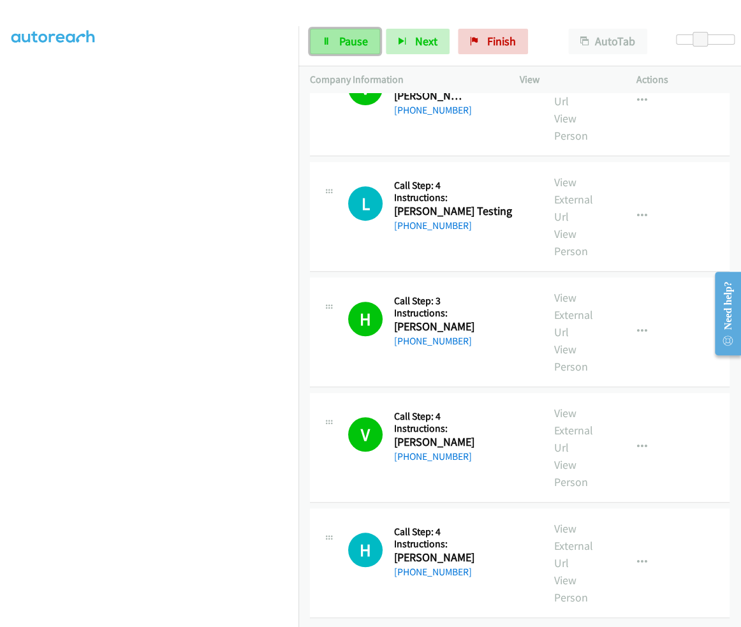
click at [339, 40] on span "Pause" at bounding box center [353, 41] width 29 height 15
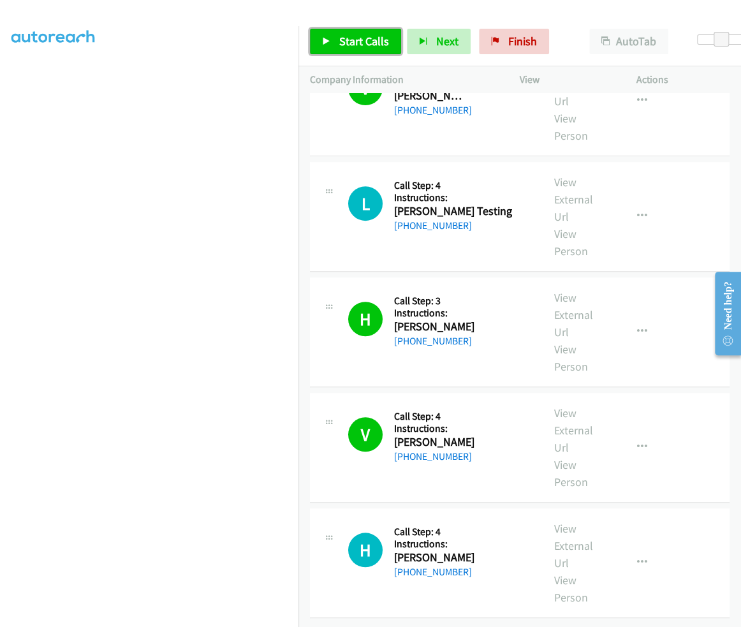
click at [340, 40] on span "Start Calls" at bounding box center [364, 41] width 50 height 15
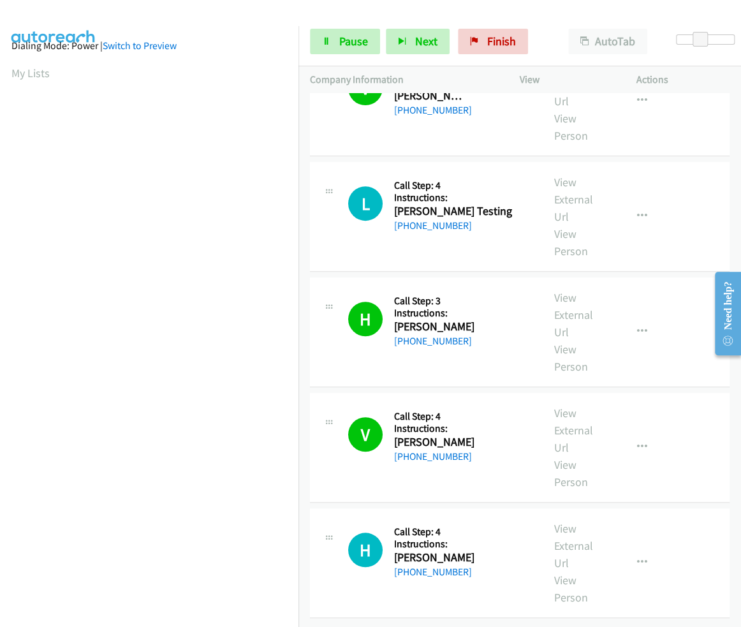
scroll to position [0, 0]
click at [196, 96] on aside "Dialing Mode: Power | Switch to Preview My Lists" at bounding box center [149, 379] width 299 height 706
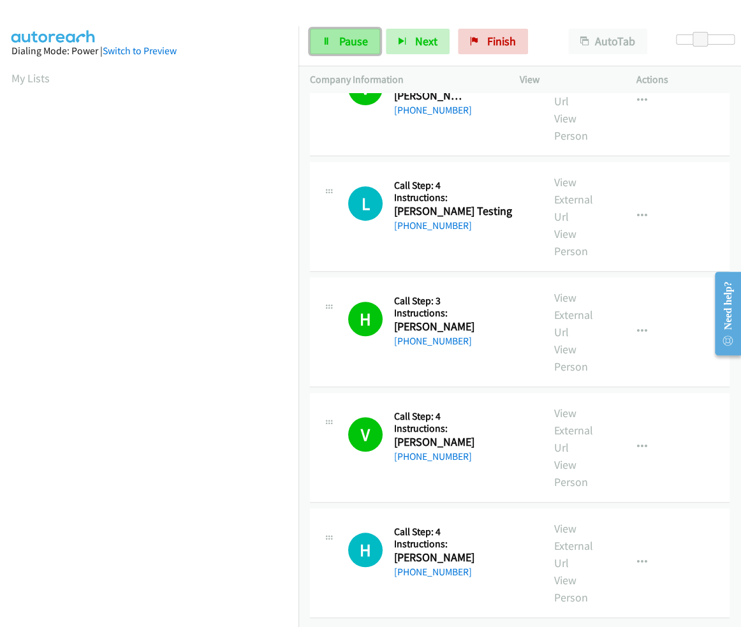
click at [361, 43] on span "Pause" at bounding box center [353, 41] width 29 height 15
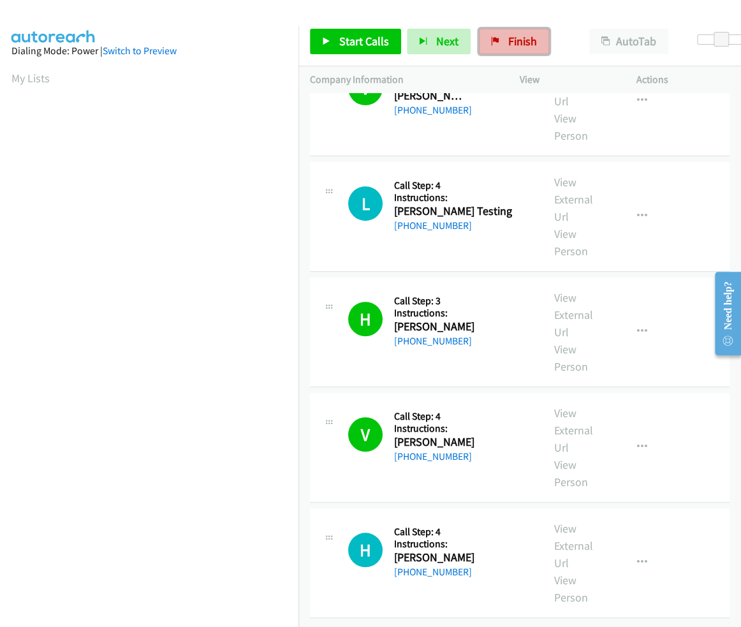
click at [498, 37] on link "Finish" at bounding box center [514, 42] width 70 height 26
